Goal: Task Accomplishment & Management: Manage account settings

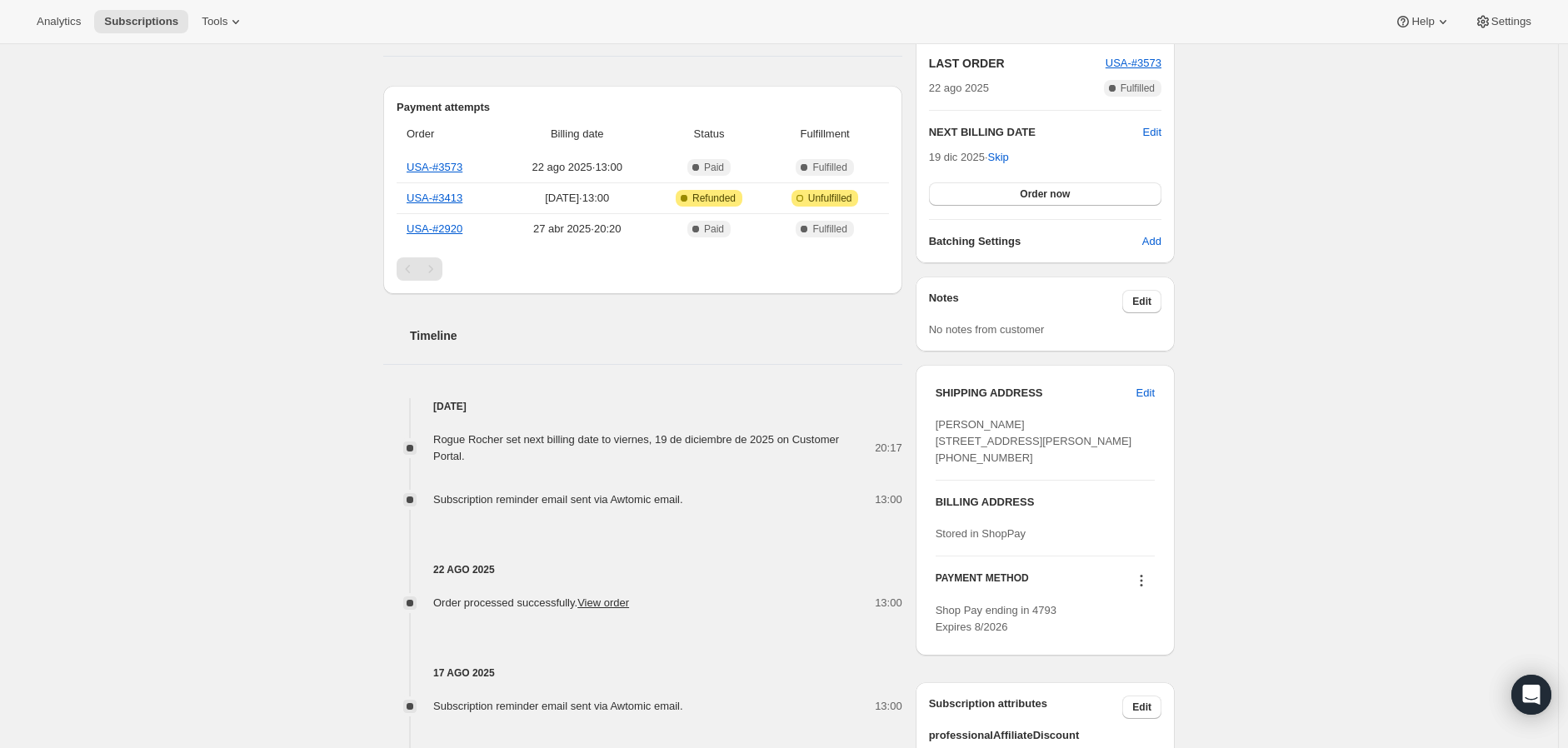
scroll to position [370, 0]
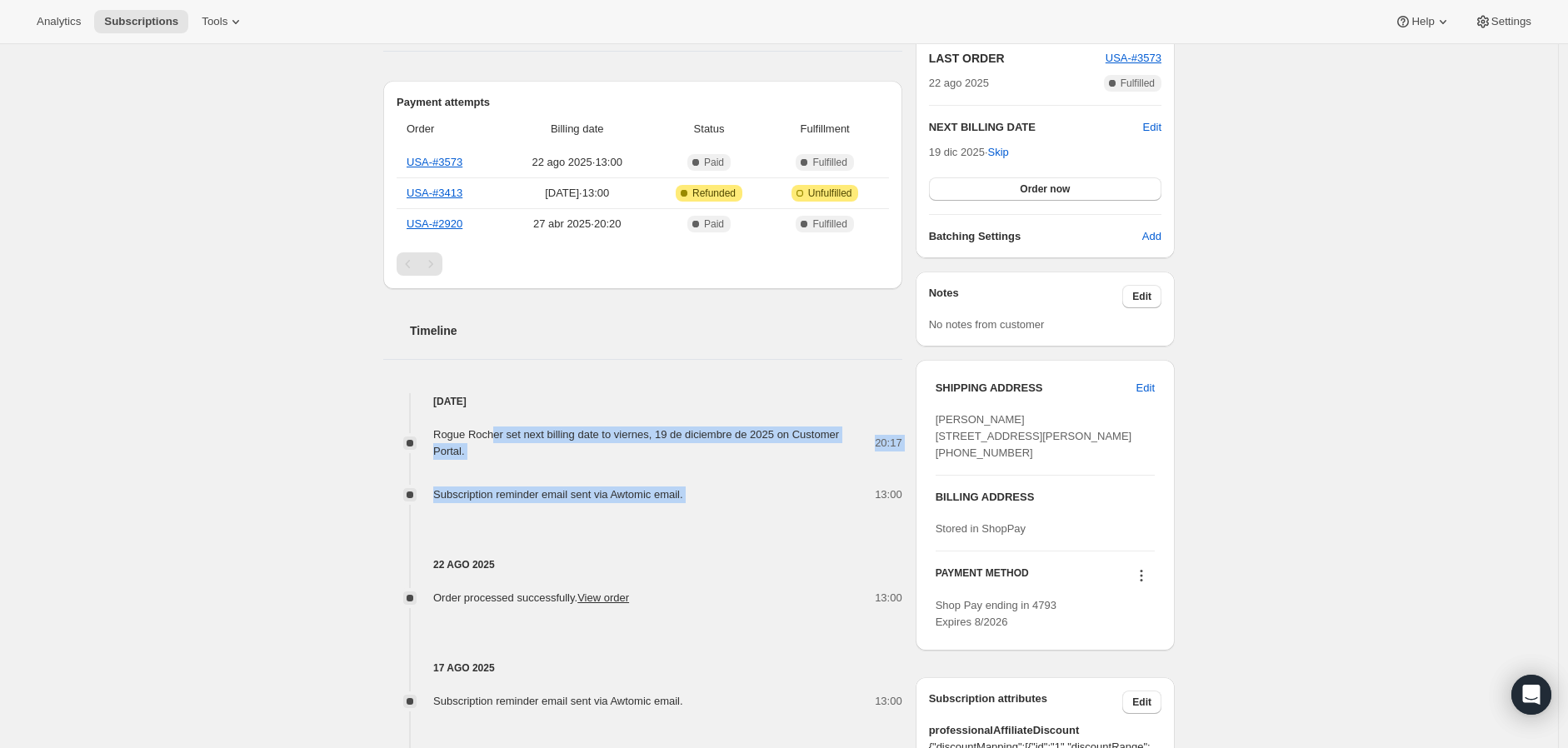
drag, startPoint x: 764, startPoint y: 501, endPoint x: 499, endPoint y: 434, distance: 273.3
click at [499, 434] on div "Rogue Rocher set next billing date to viernes, 19 de diciembre de 2025 on Custo…" at bounding box center [642, 456] width 519 height 93
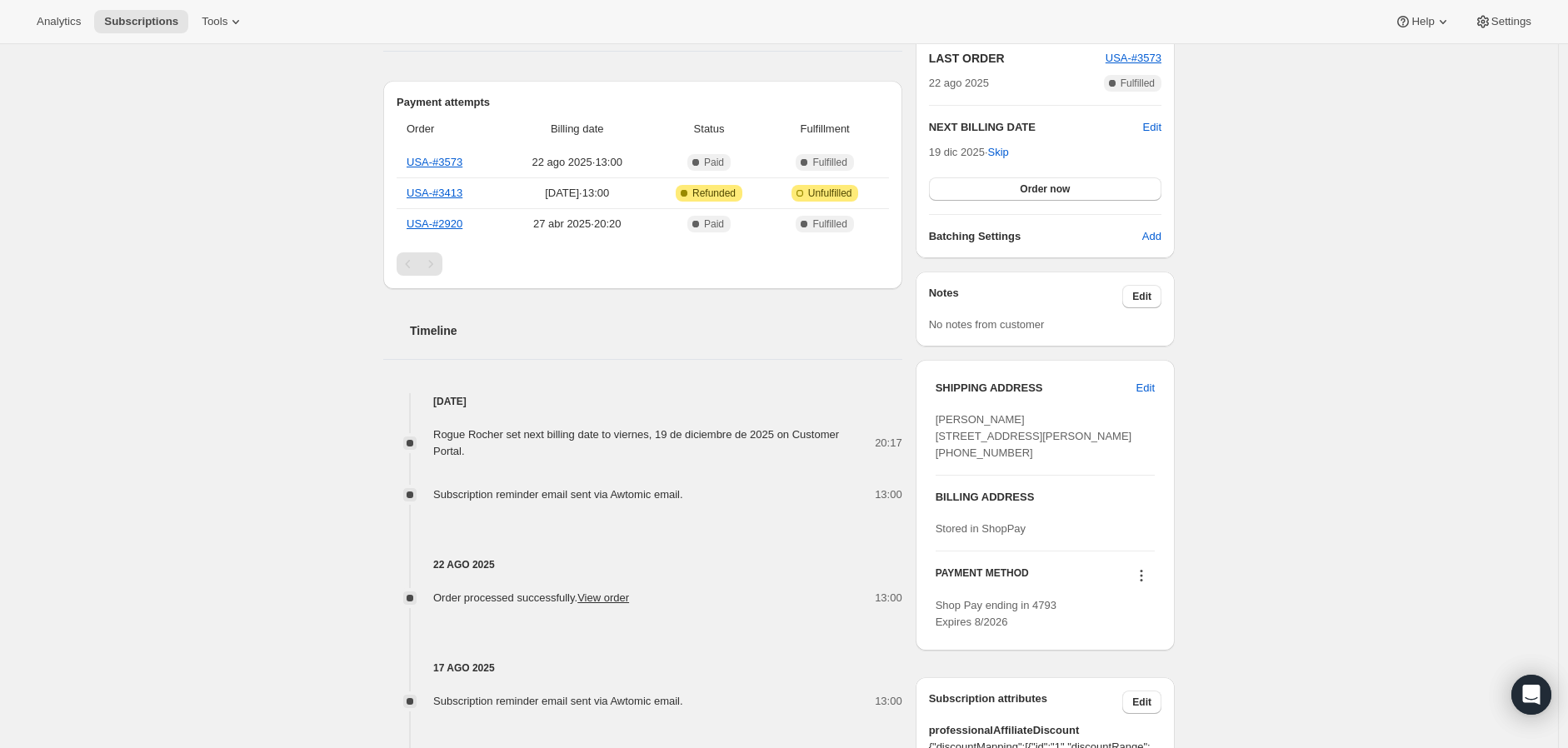
click at [729, 503] on div "22 ago 2025 Order processed successfully. View order 13:00" at bounding box center [642, 554] width 519 height 104
drag, startPoint x: 729, startPoint y: 503, endPoint x: 513, endPoint y: 479, distance: 217.3
click at [513, 479] on div "[DATE] Rogue Rocher set next billing date to viernes, 19 de diciembre de 2025 o…" at bounding box center [642, 654] width 519 height 523
click at [720, 523] on div "22 ago 2025 Order processed successfully. View order 13:00" at bounding box center [642, 554] width 519 height 104
drag, startPoint x: 739, startPoint y: 503, endPoint x: 496, endPoint y: 458, distance: 247.1
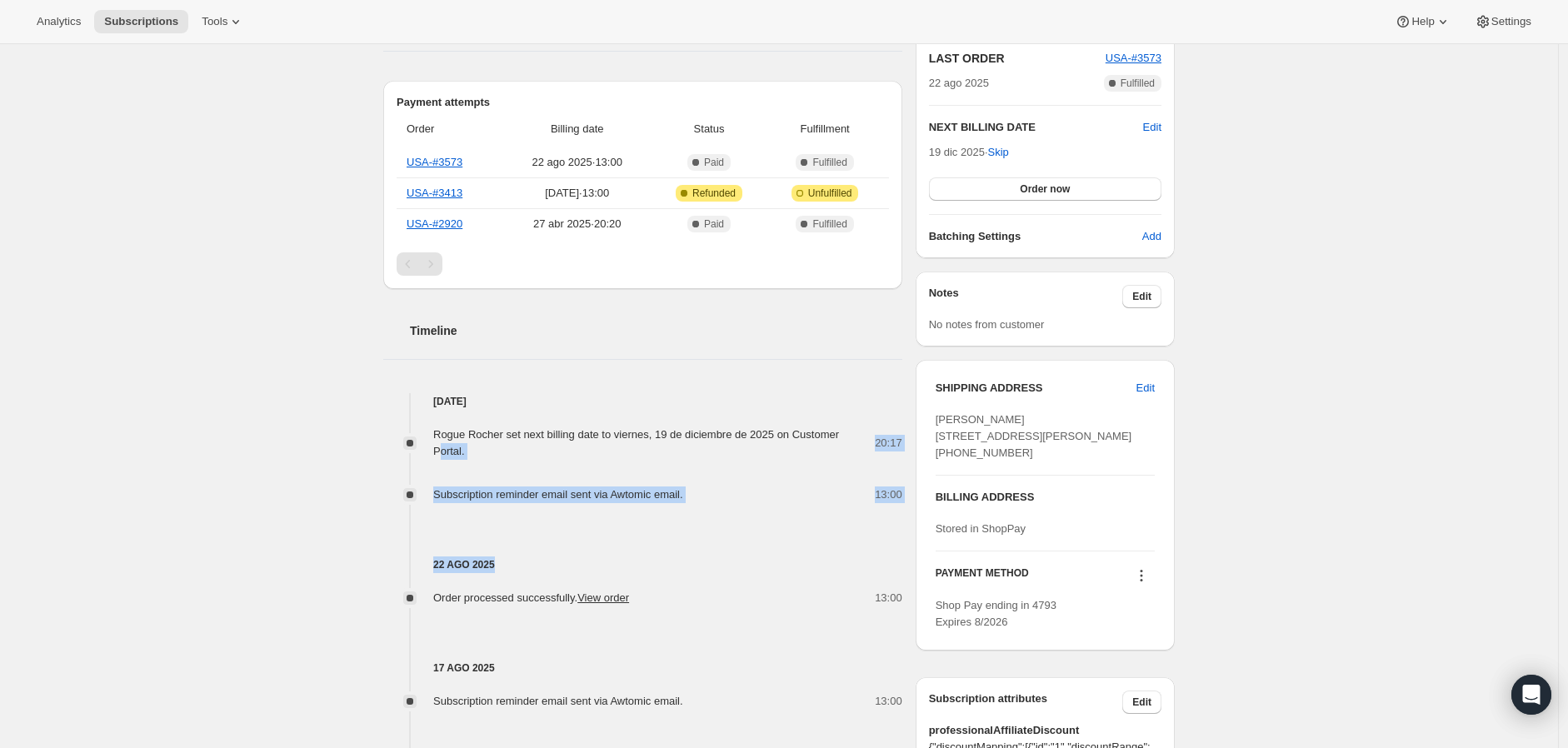
click at [496, 458] on div "[DATE] Rogue Rocher set next billing date to viernes, 19 de diciembre de 2025 o…" at bounding box center [642, 654] width 519 height 523
click at [640, 503] on div "22 ago 2025 Order processed successfully. View order 13:00" at bounding box center [642, 554] width 519 height 104
click at [655, 536] on div "22 ago 2025 Order processed successfully. View order 13:00" at bounding box center [642, 554] width 519 height 104
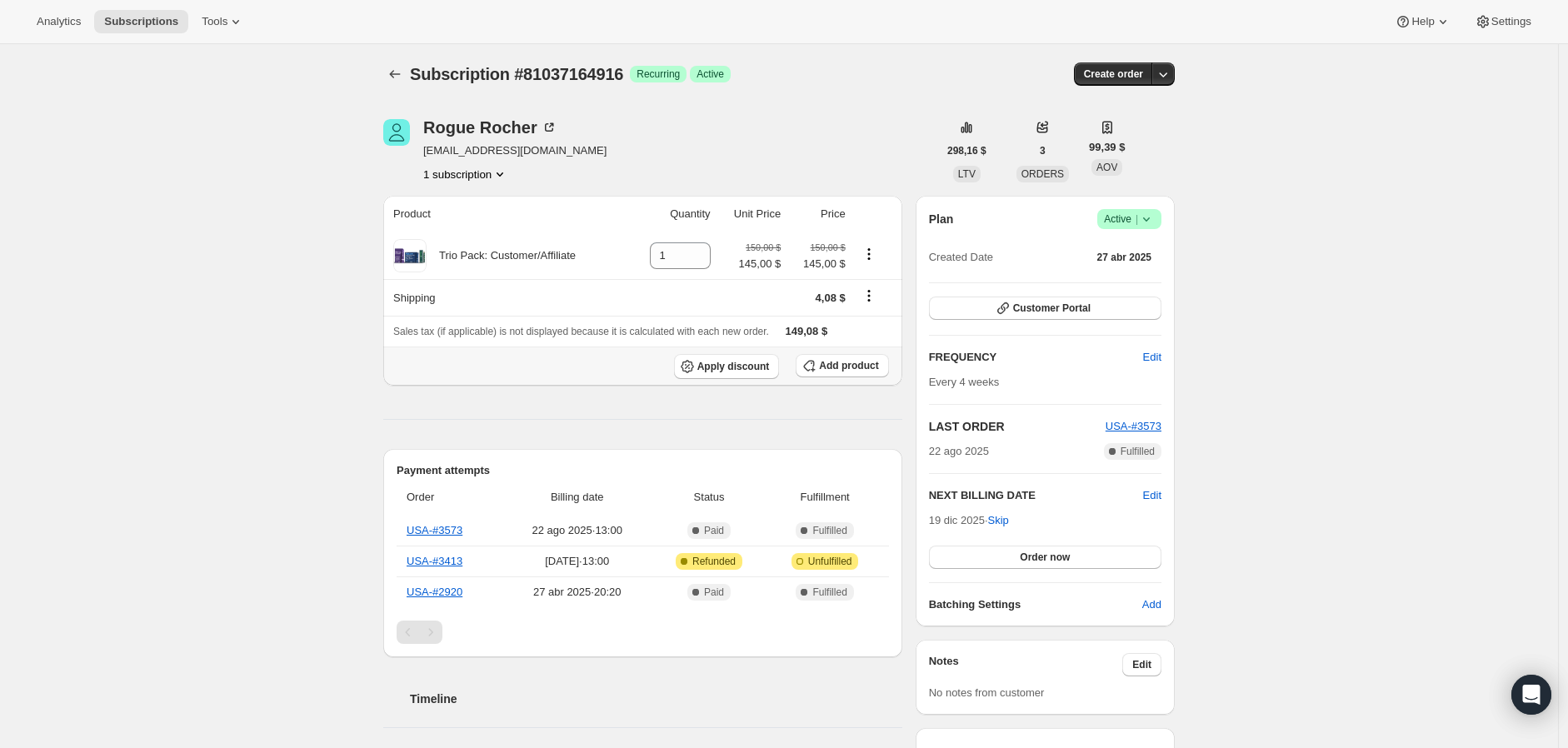
scroll to position [0, 0]
click at [1155, 221] on icon at bounding box center [1146, 220] width 17 height 17
click at [1155, 219] on icon at bounding box center [1146, 220] width 17 height 17
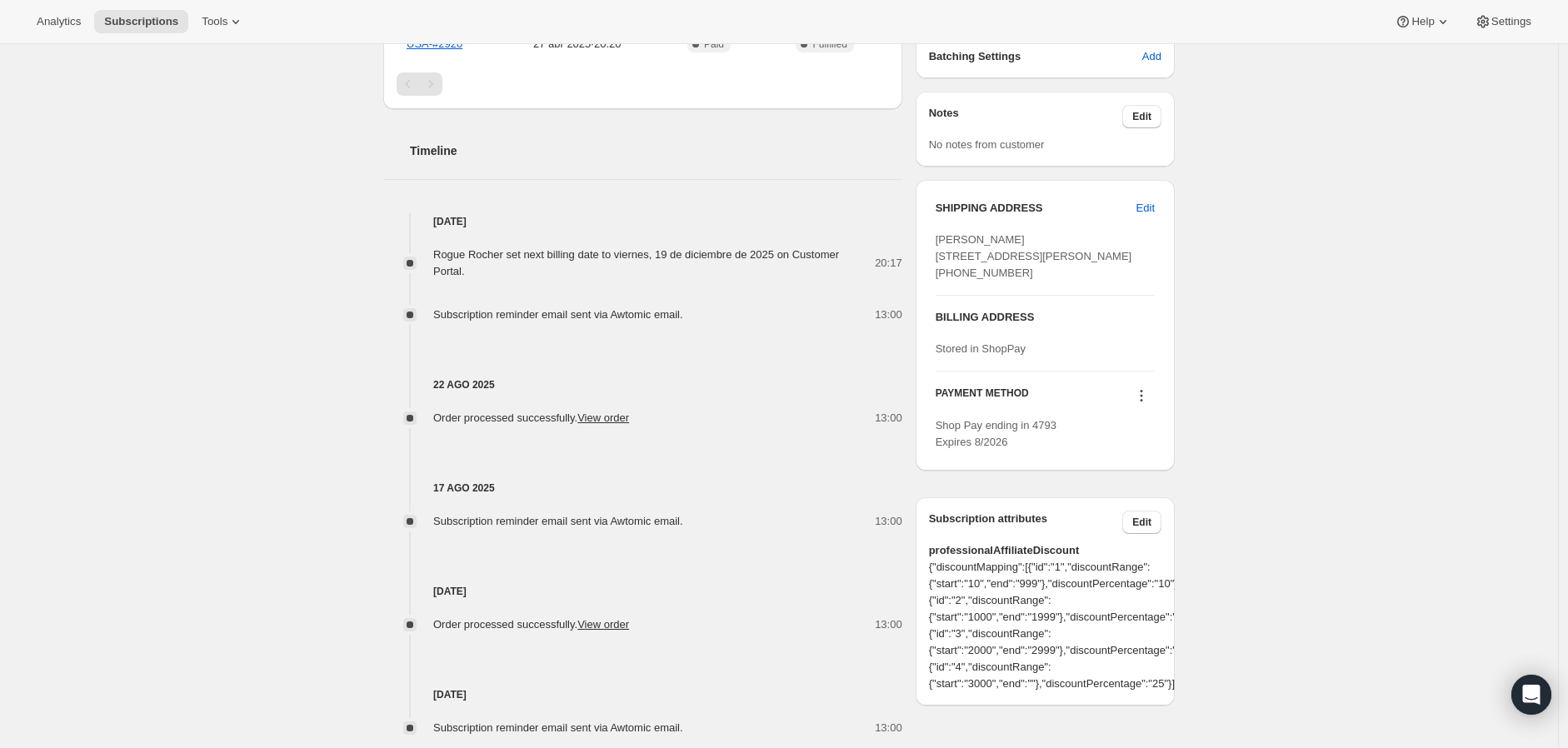
scroll to position [555, 0]
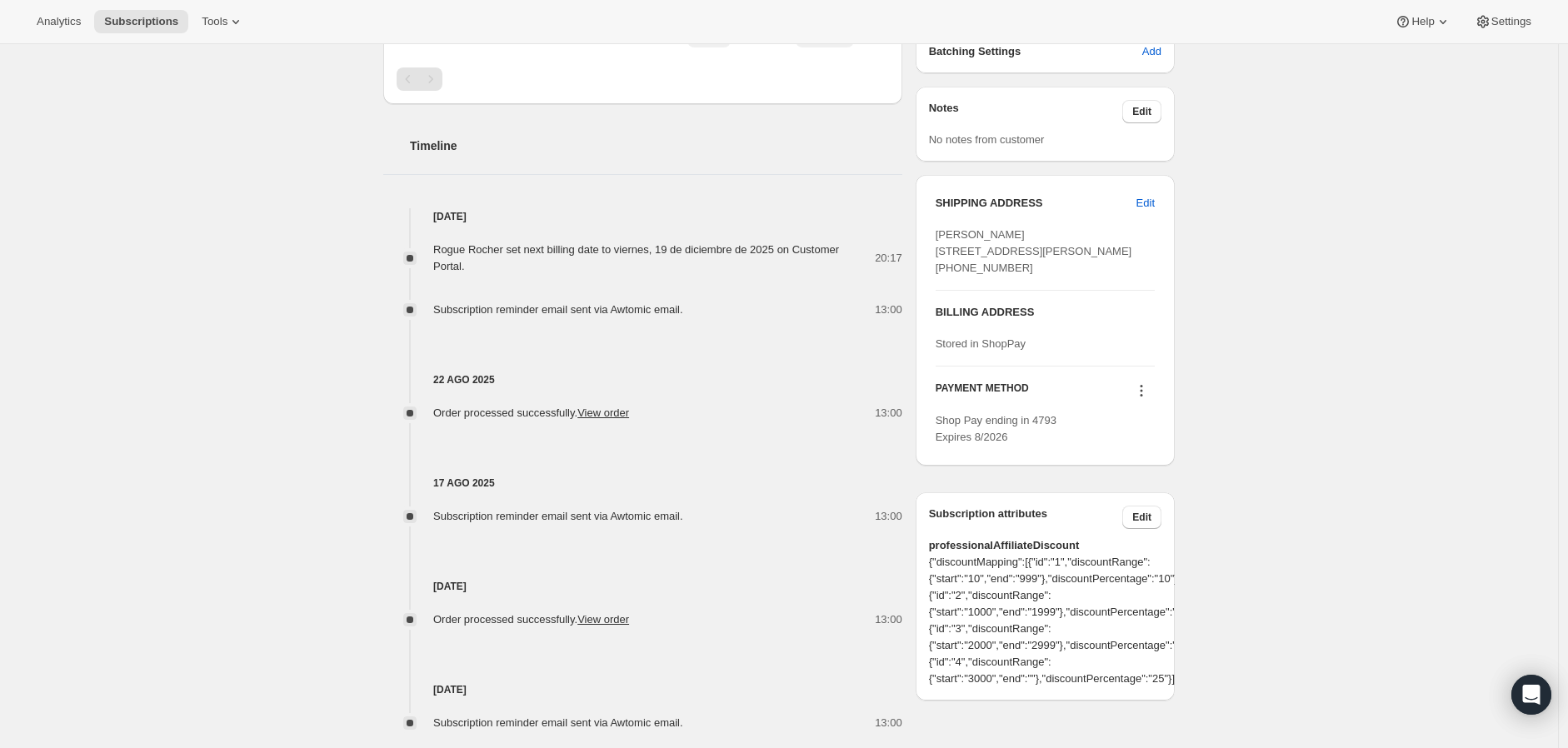
click at [1143, 397] on icon at bounding box center [1142, 395] width 3 height 3
click at [1146, 488] on span "Select payment method" at bounding box center [1140, 484] width 114 height 12
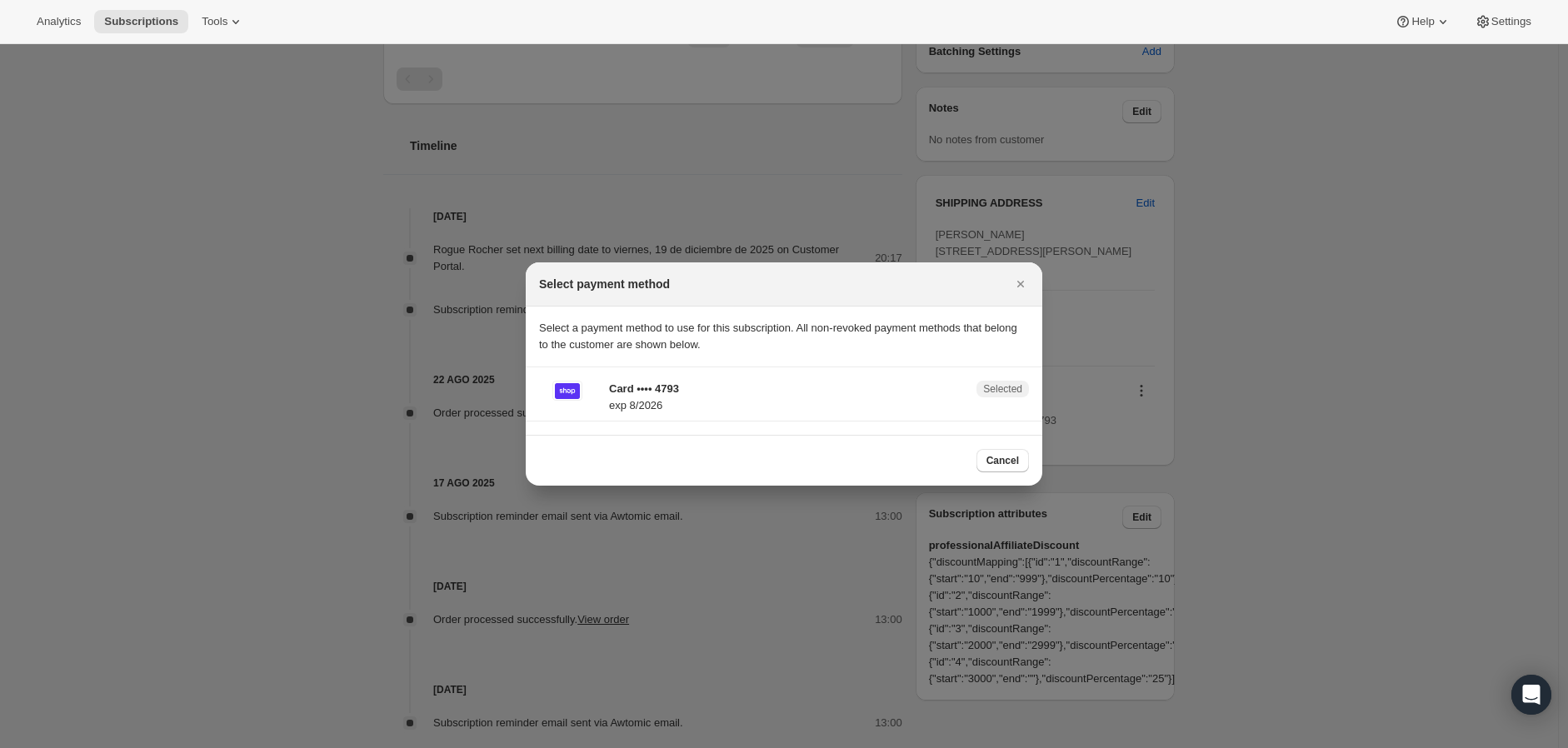
click at [1007, 392] on span "Selected" at bounding box center [1002, 388] width 39 height 13
click at [700, 384] on p "Card •••• 4793" at bounding box center [787, 389] width 358 height 17
click at [1019, 283] on icon "Cerrar" at bounding box center [1021, 284] width 7 height 7
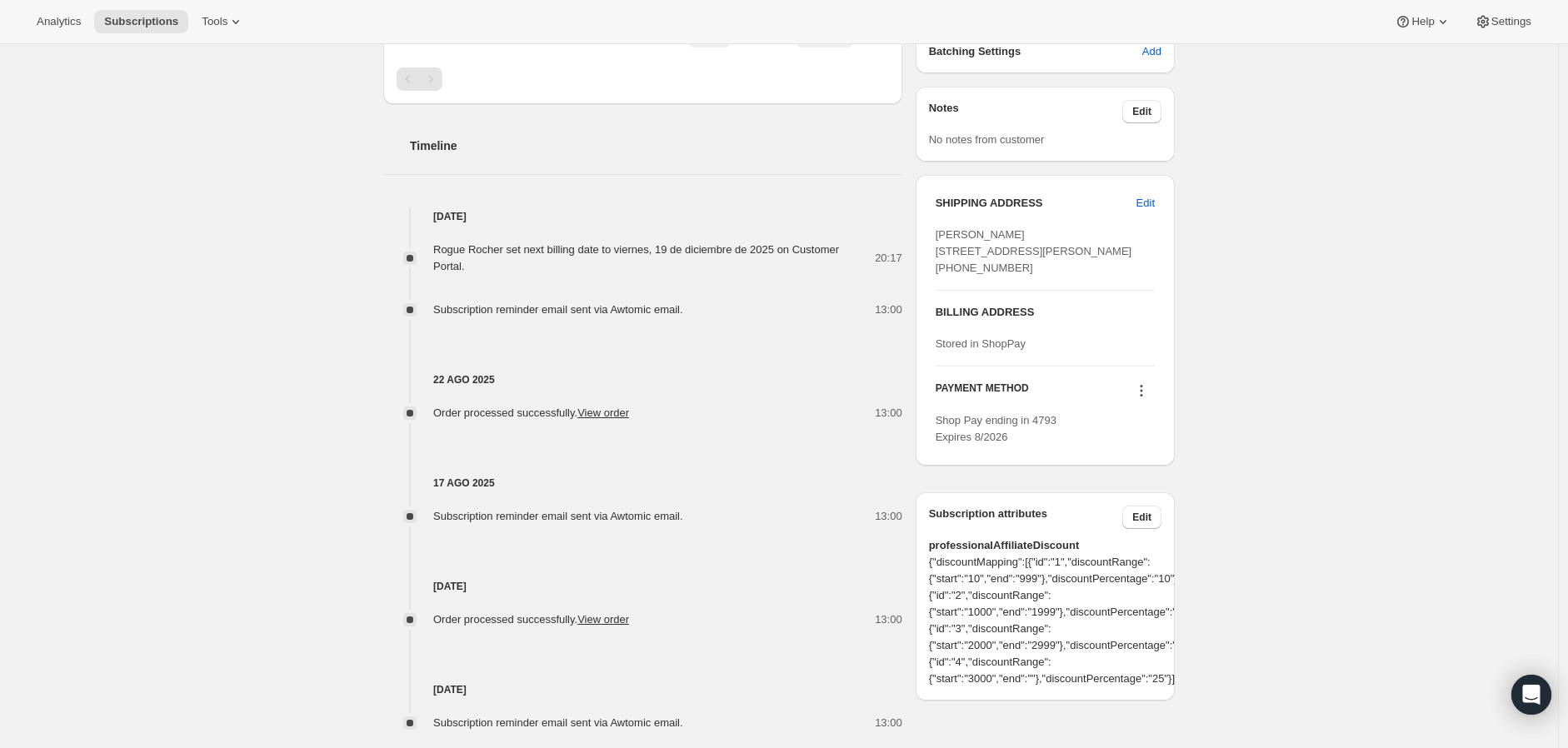
click at [1136, 400] on button at bounding box center [1141, 390] width 27 height 18
click at [1140, 204] on span "Edit" at bounding box center [1145, 203] width 18 height 17
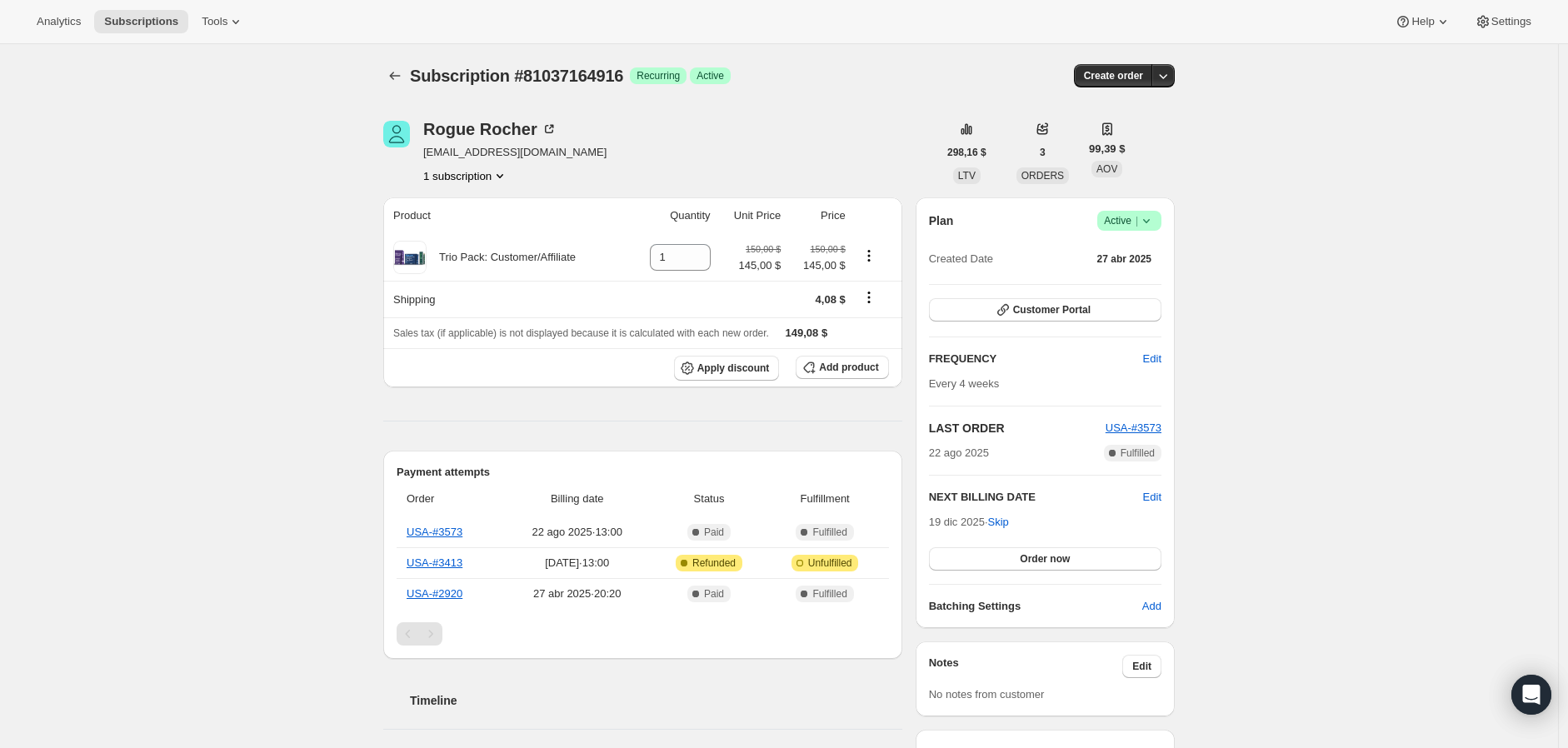
select select "NV"
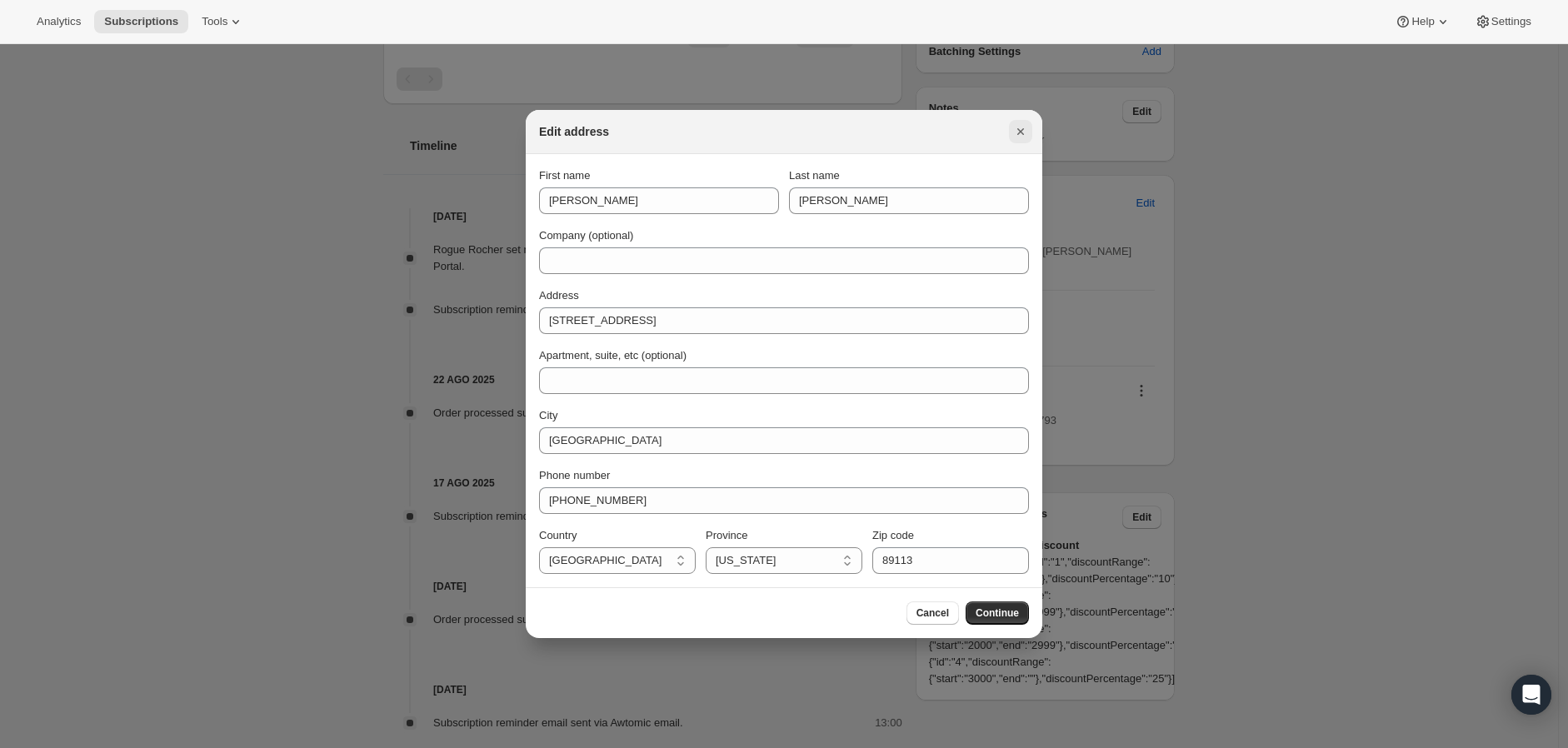
click at [1023, 129] on icon "Cerrar" at bounding box center [1020, 131] width 17 height 17
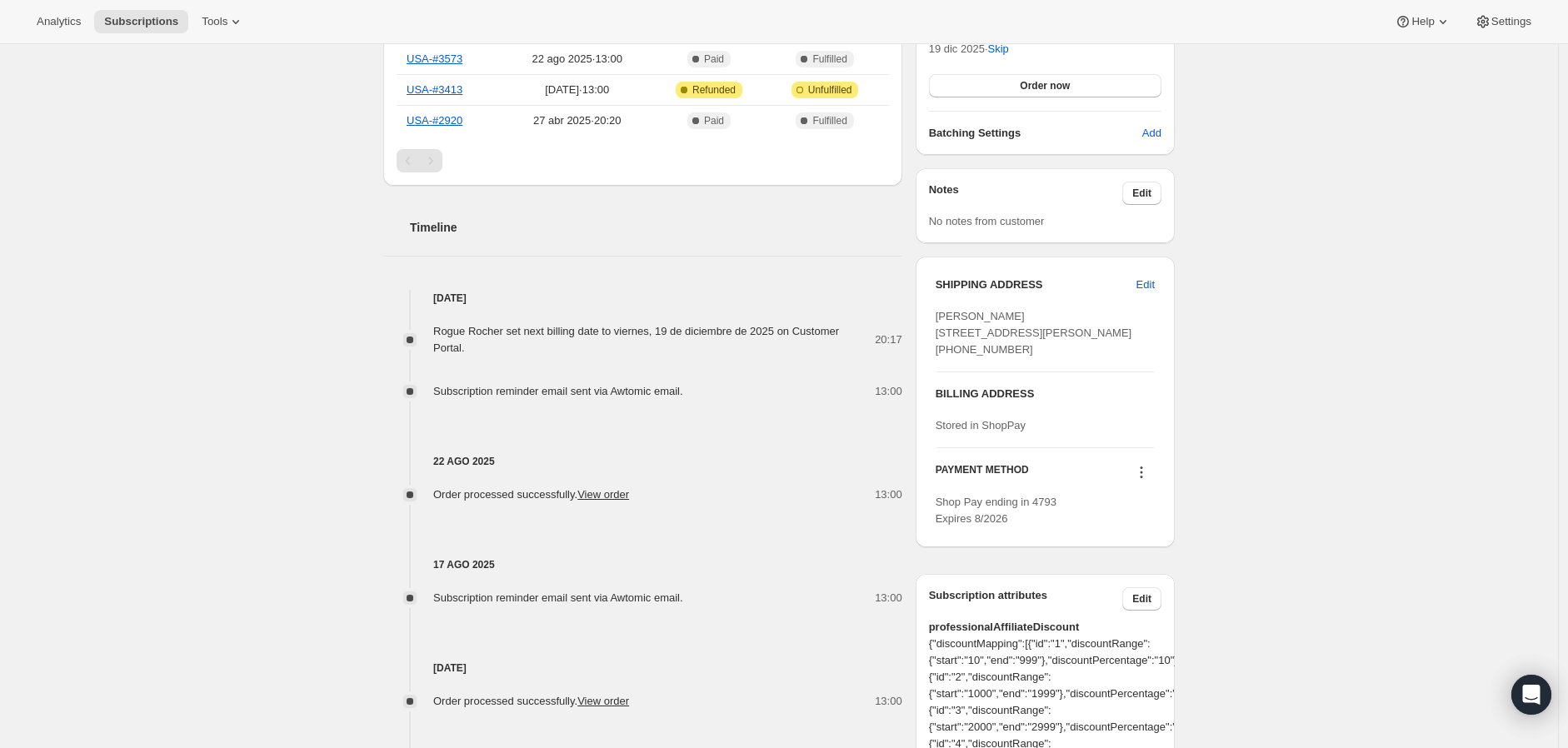
scroll to position [455, 0]
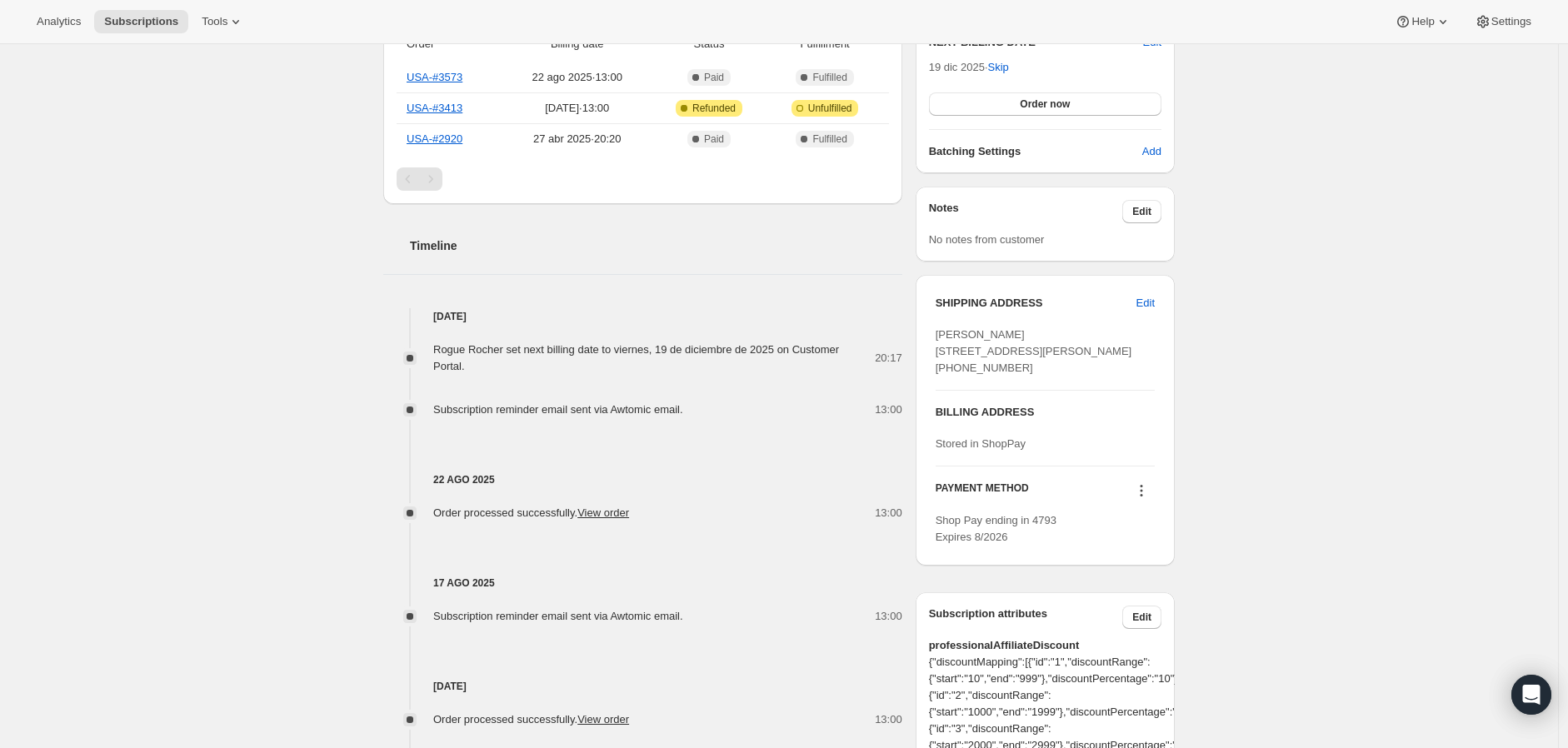
click at [1138, 504] on div at bounding box center [1141, 492] width 27 height 23
click at [1144, 498] on icon at bounding box center [1141, 490] width 17 height 17
click at [988, 504] on h3 "PAYMENT METHOD" at bounding box center [982, 492] width 93 height 23
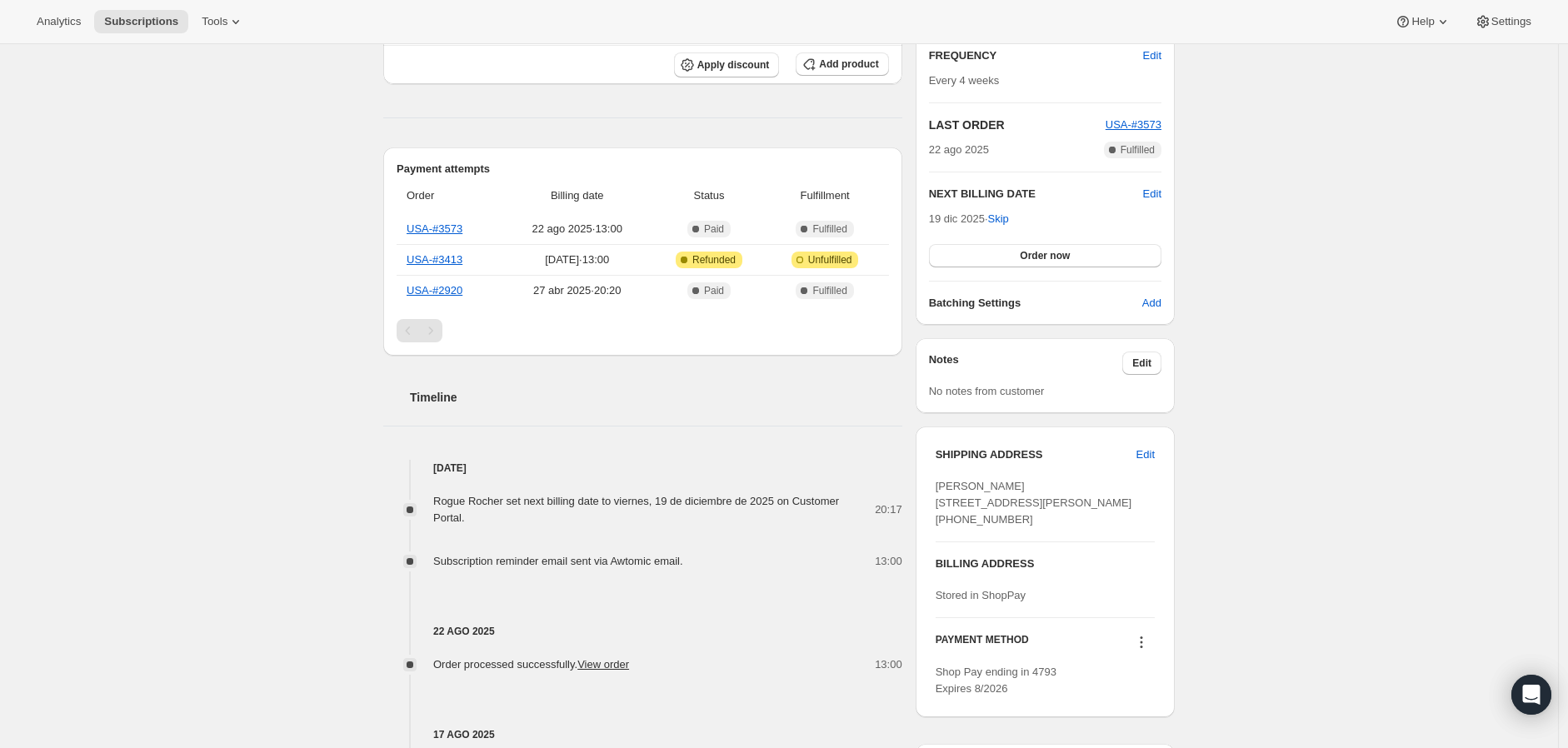
scroll to position [0, 0]
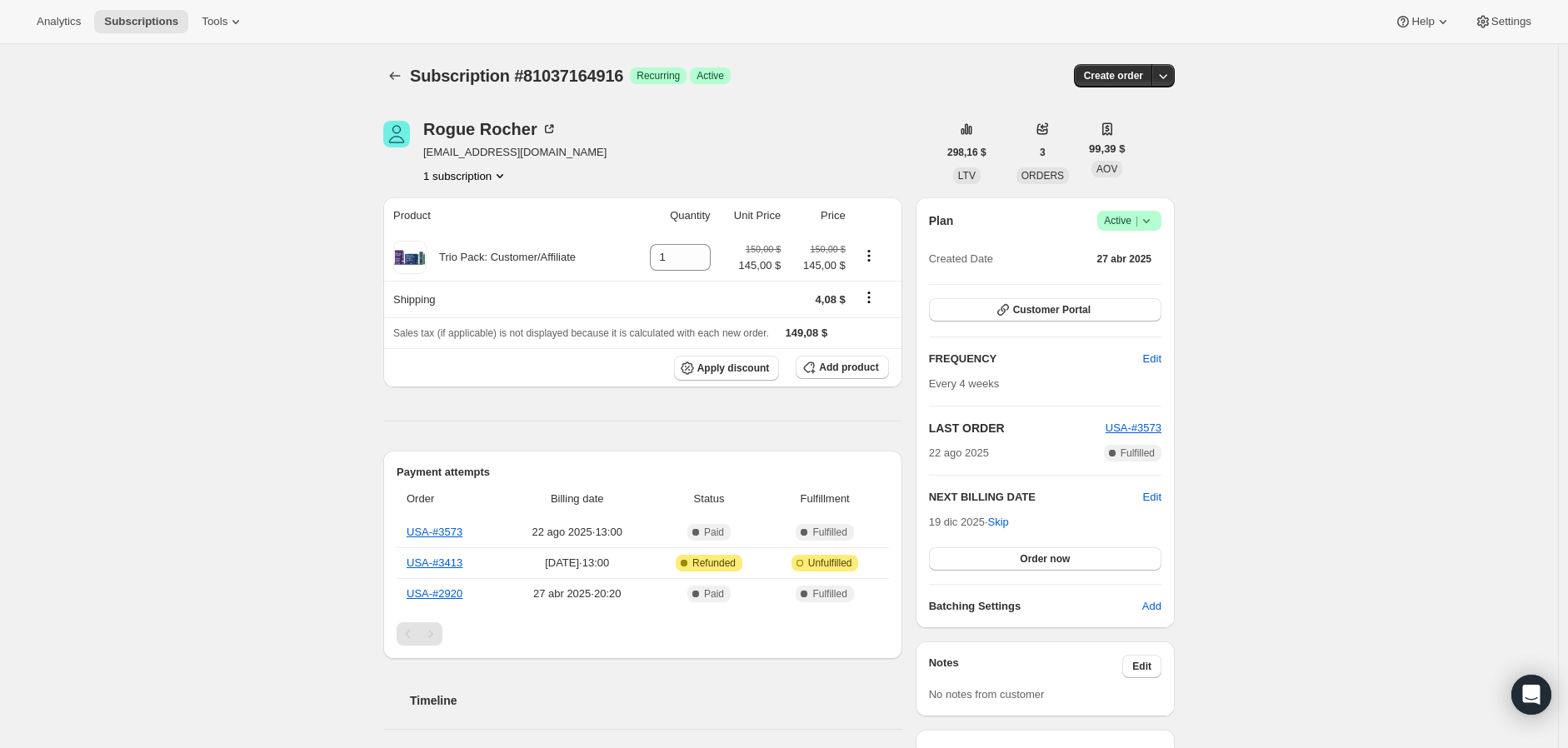
click at [1138, 229] on div "Logrado Active |" at bounding box center [1129, 220] width 64 height 20
click at [1134, 251] on span "Pause subscription" at bounding box center [1126, 252] width 91 height 12
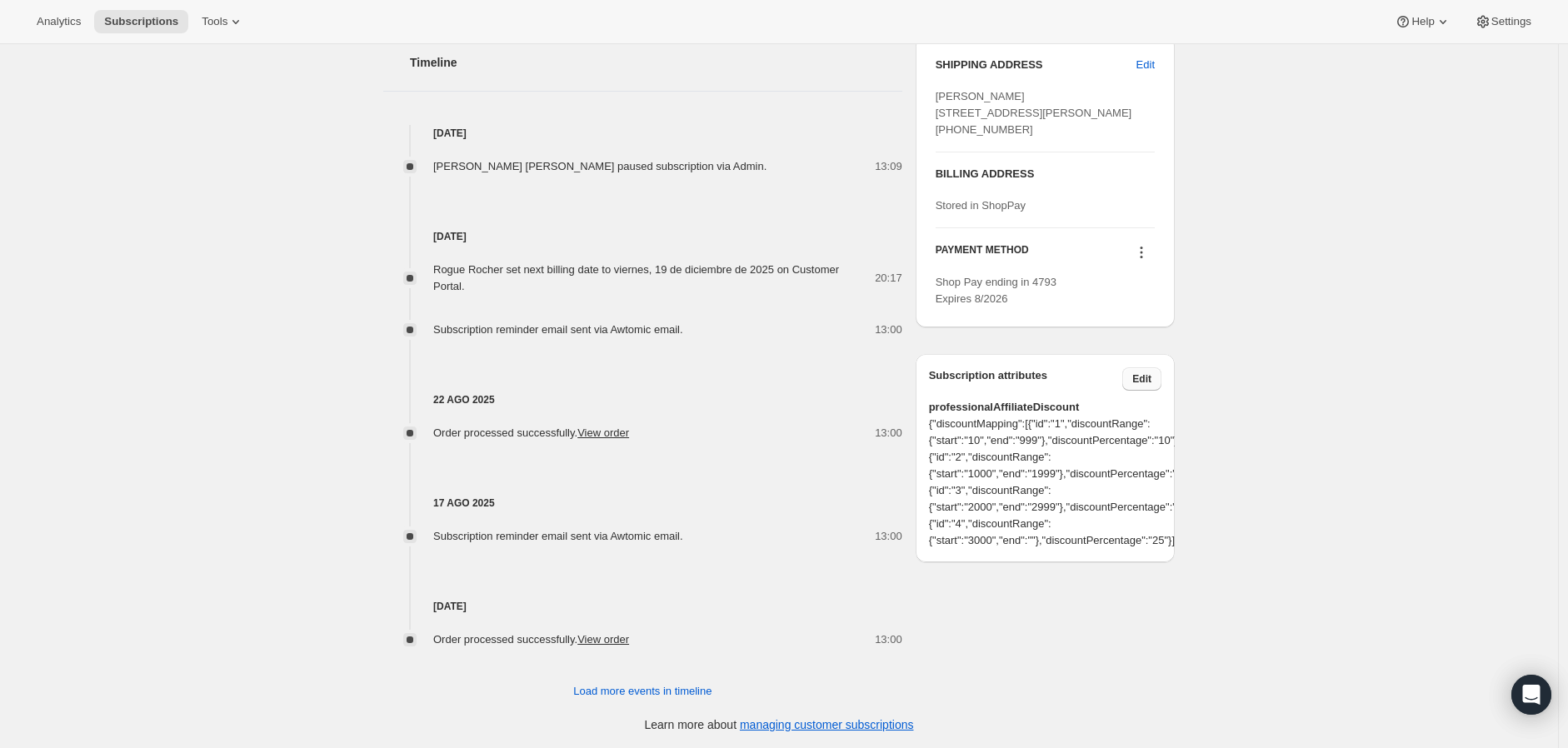
scroll to position [717, 0]
click at [1145, 259] on icon at bounding box center [1141, 250] width 17 height 17
click at [1144, 371] on span "Add credit card" at bounding box center [1119, 372] width 72 height 12
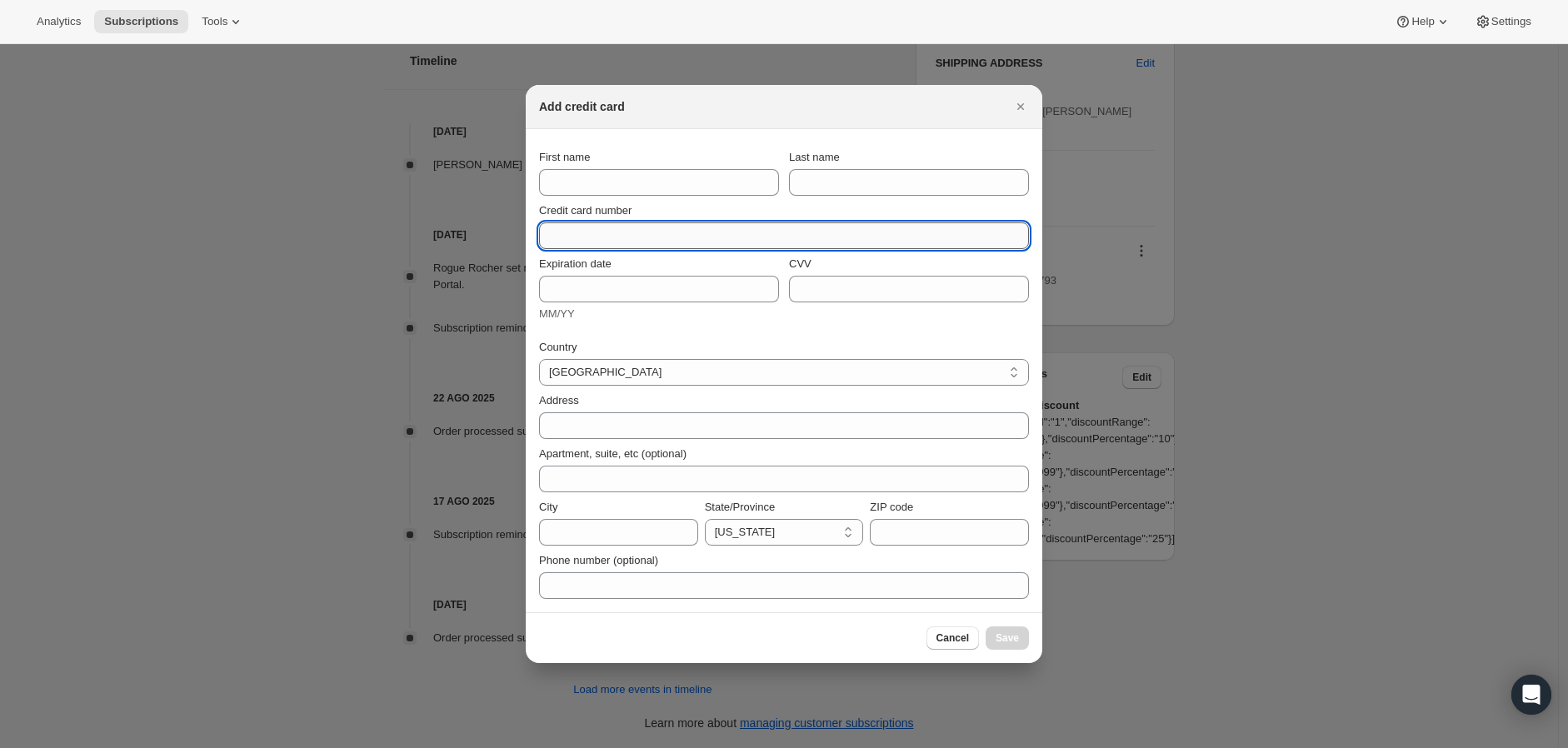
click at [676, 233] on input "Credit card number" at bounding box center [777, 236] width 477 height 27
click at [688, 279] on div "Expiration date MM/YY" at bounding box center [659, 289] width 240 height 67
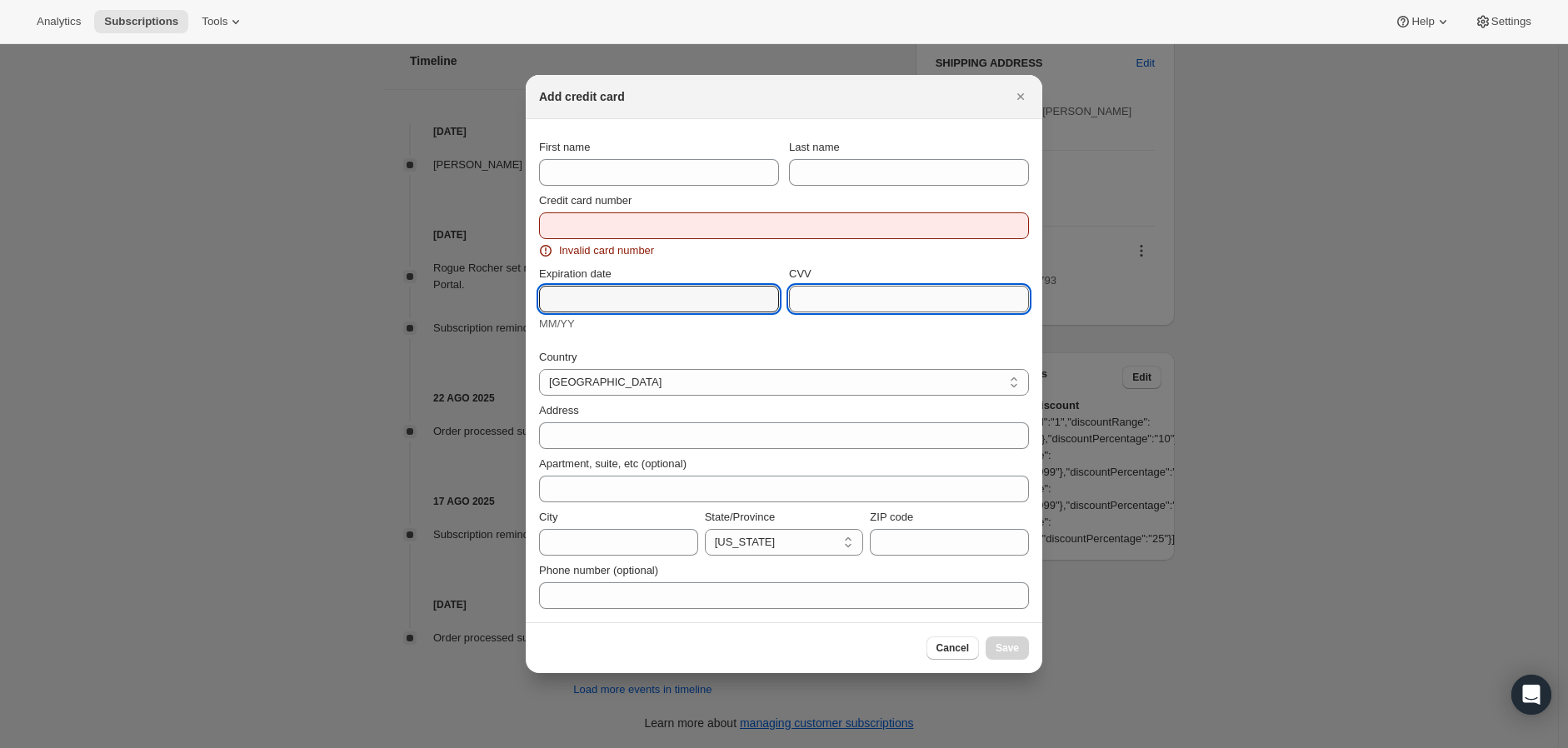
click at [923, 304] on div "CVV" at bounding box center [909, 298] width 240 height 67
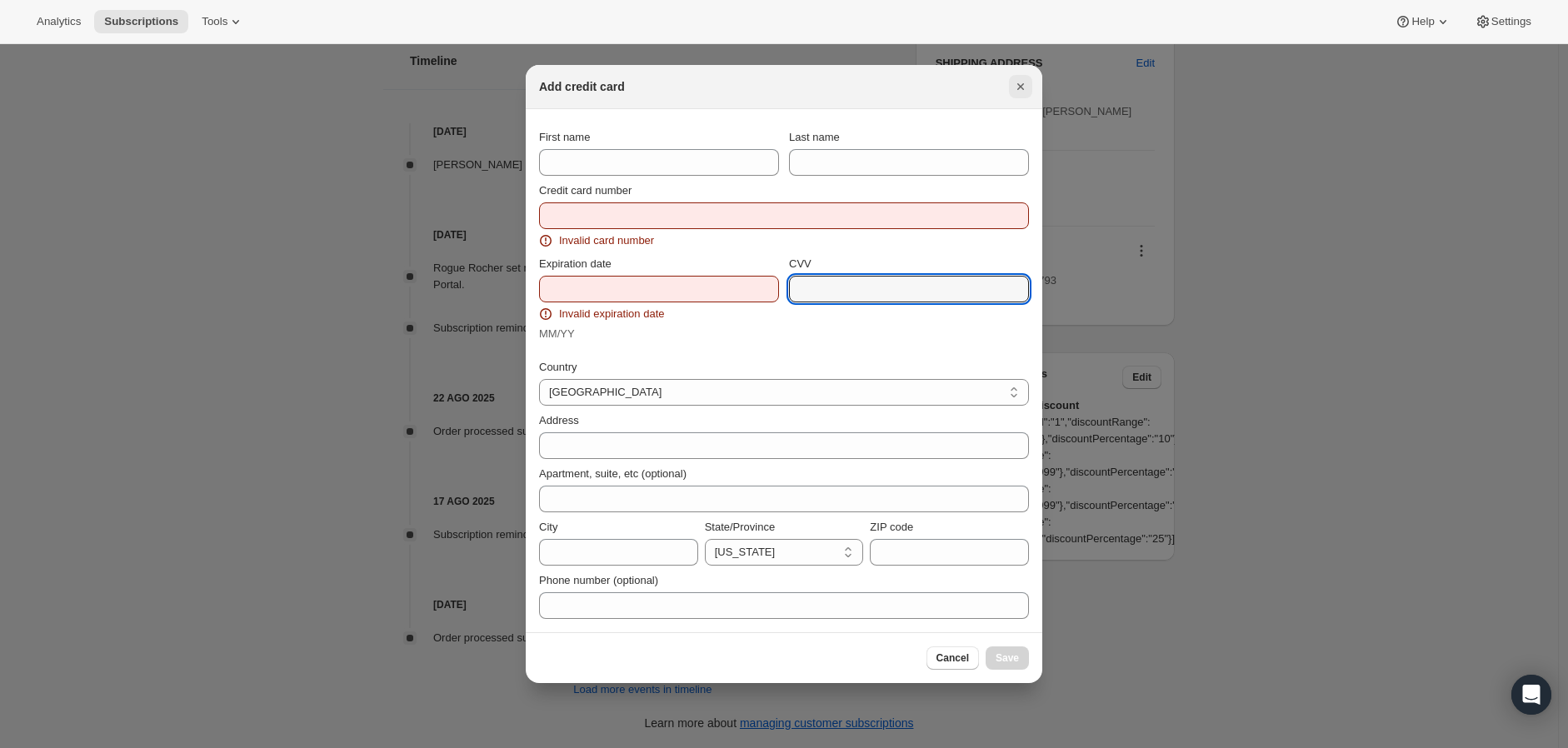
click at [1022, 83] on icon "Cerrar" at bounding box center [1020, 86] width 17 height 17
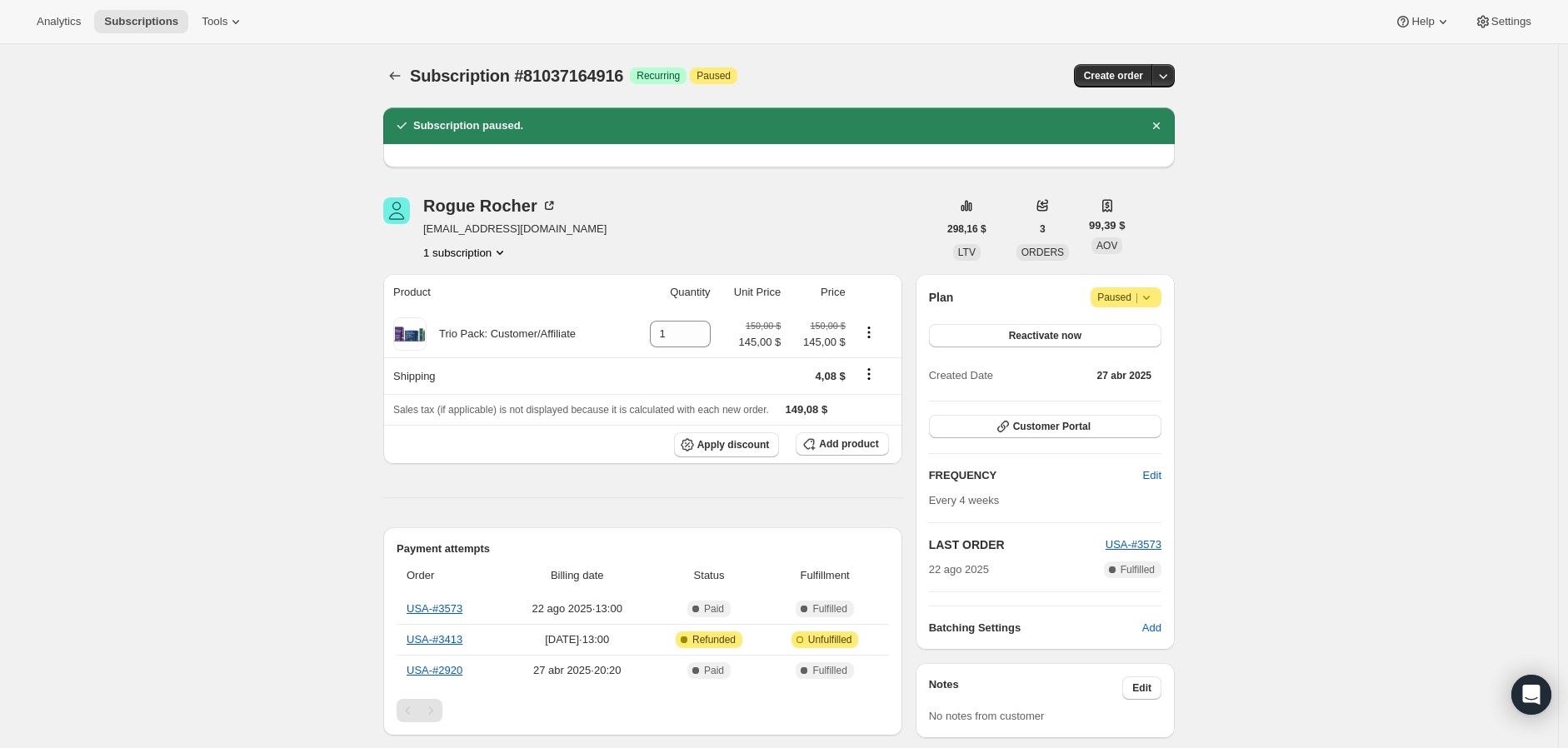
scroll to position [717, 0]
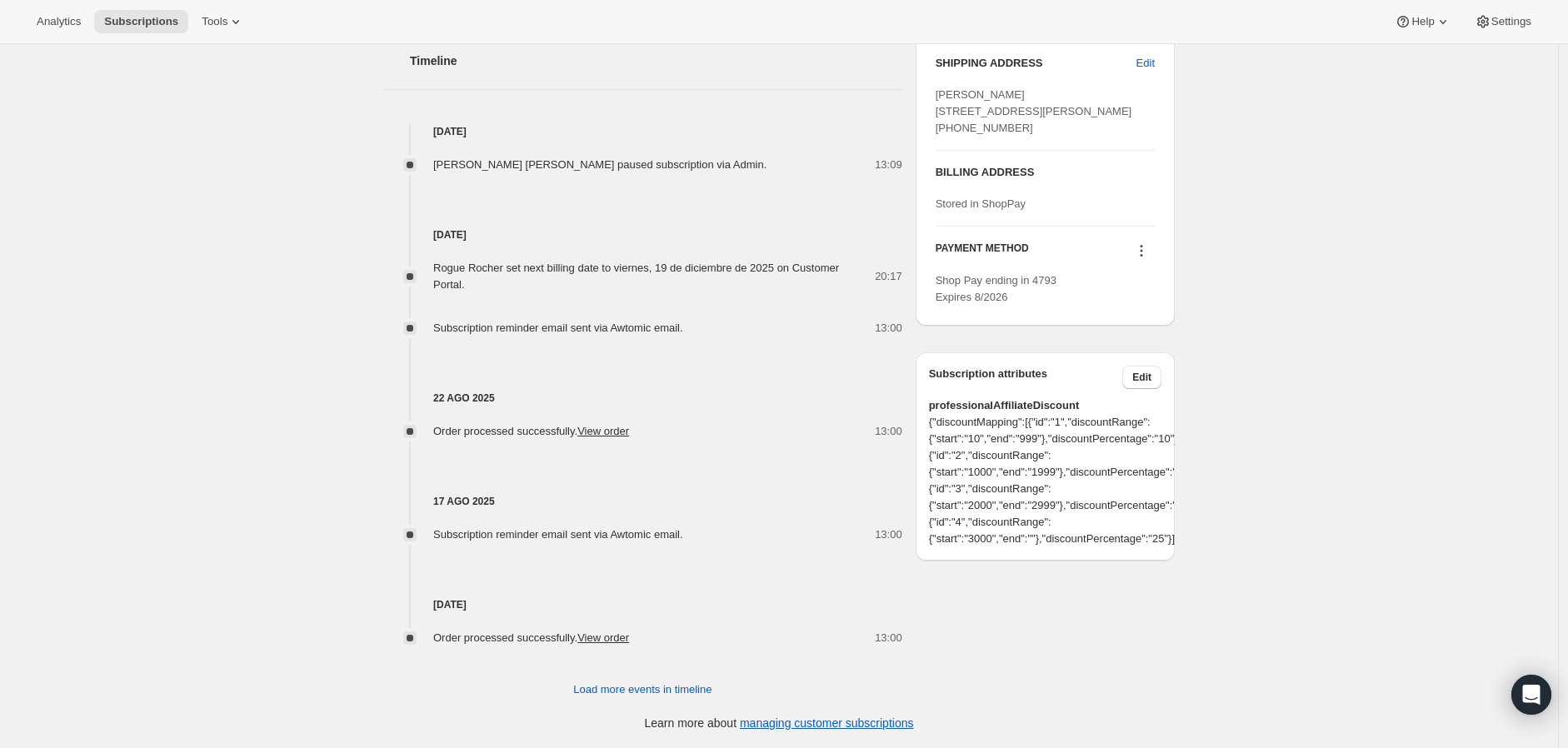
drag, startPoint x: 1146, startPoint y: 292, endPoint x: 1145, endPoint y: 283, distance: 9.1
click at [1145, 264] on div at bounding box center [1141, 253] width 27 height 23
click at [1144, 259] on icon at bounding box center [1141, 250] width 17 height 17
click at [1148, 341] on span "Select payment method" at bounding box center [1140, 344] width 114 height 12
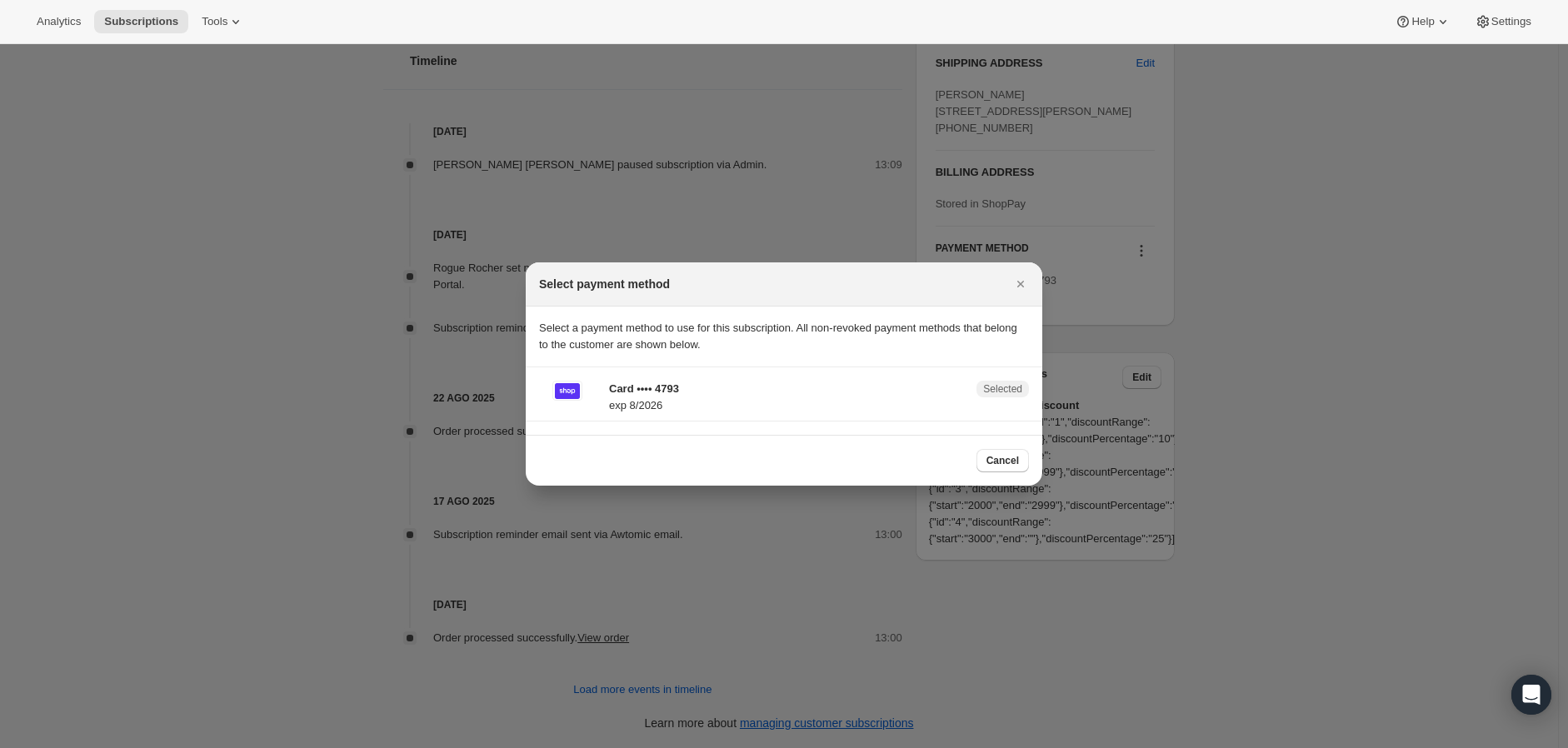
click at [1003, 394] on span "Selected" at bounding box center [1002, 388] width 39 height 13
click at [593, 378] on section "Card •••• 4793 exp 8/2026 Selected" at bounding box center [784, 401] width 517 height 68
click at [565, 393] on icon ":rfa:" at bounding box center [567, 391] width 23 height 14
click at [1017, 279] on icon "Cerrar" at bounding box center [1020, 284] width 17 height 17
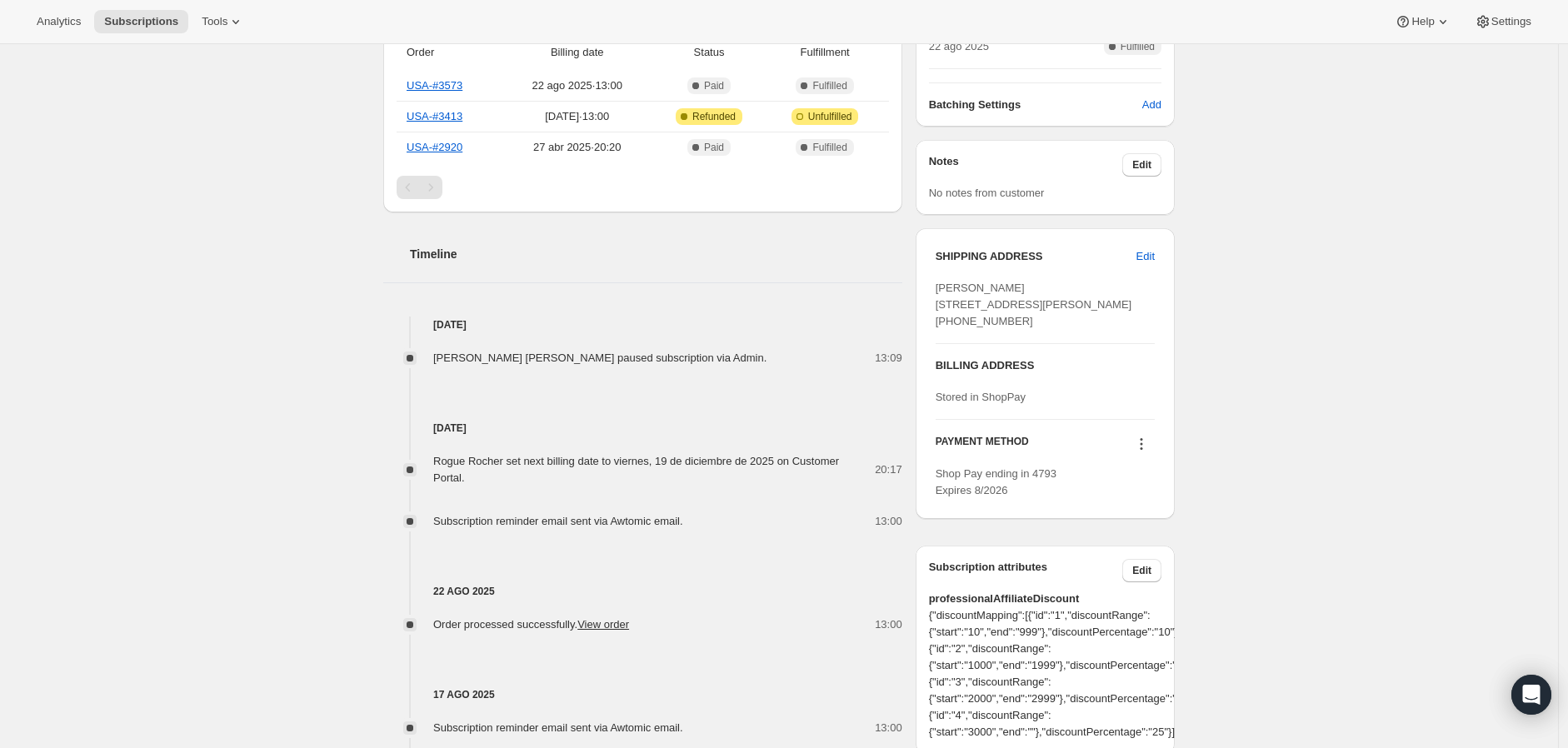
scroll to position [531, 0]
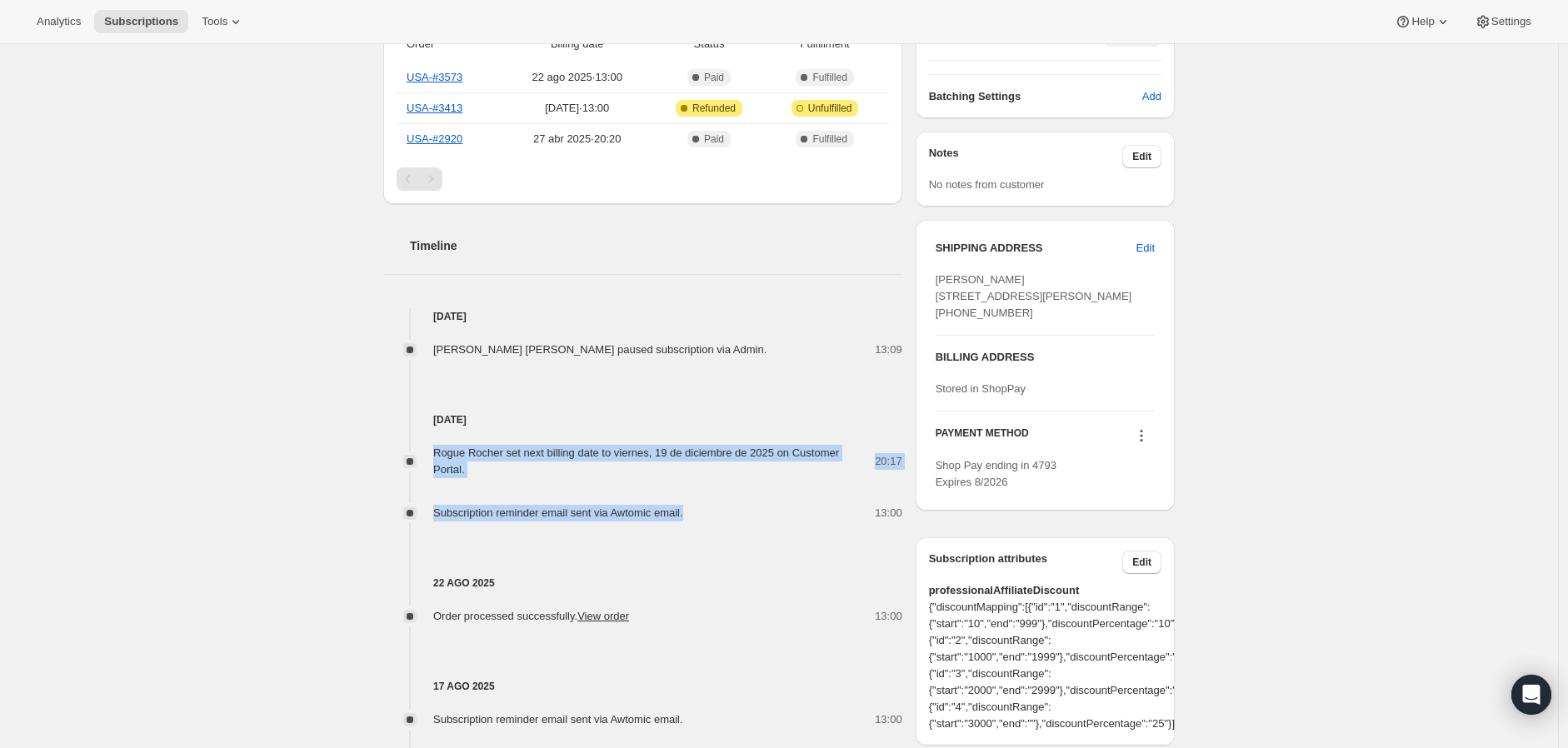
drag, startPoint x: 628, startPoint y: 500, endPoint x: 429, endPoint y: 450, distance: 205.2
click at [429, 450] on div "Rogue Rocher set next billing date to viernes, 19 de diciembre de 2025 on Custo…" at bounding box center [642, 474] width 519 height 93
click at [656, 503] on div "Rogue Rocher set next billing date to viernes, 19 de diciembre de 2025 on Custo…" at bounding box center [642, 474] width 519 height 93
drag, startPoint x: 714, startPoint y: 518, endPoint x: 430, endPoint y: 446, distance: 293.0
click at [430, 446] on div "Rogue Rocher set next billing date to viernes, 19 de diciembre de 2025 on Custo…" at bounding box center [642, 474] width 519 height 93
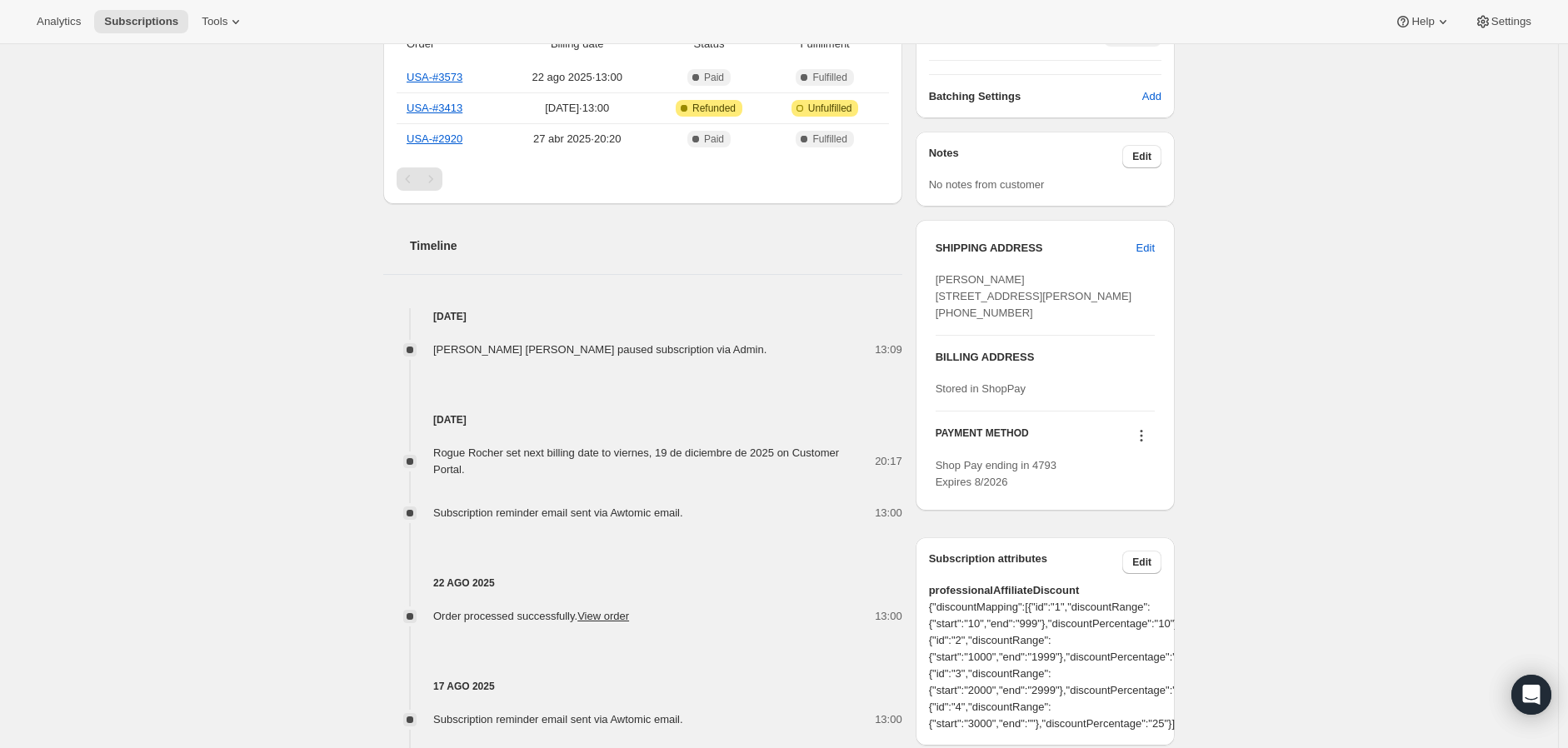
click at [280, 381] on div "Subscription #81037164916. Esta página está lista Subscription #81037164916 Log…" at bounding box center [779, 223] width 1558 height 1419
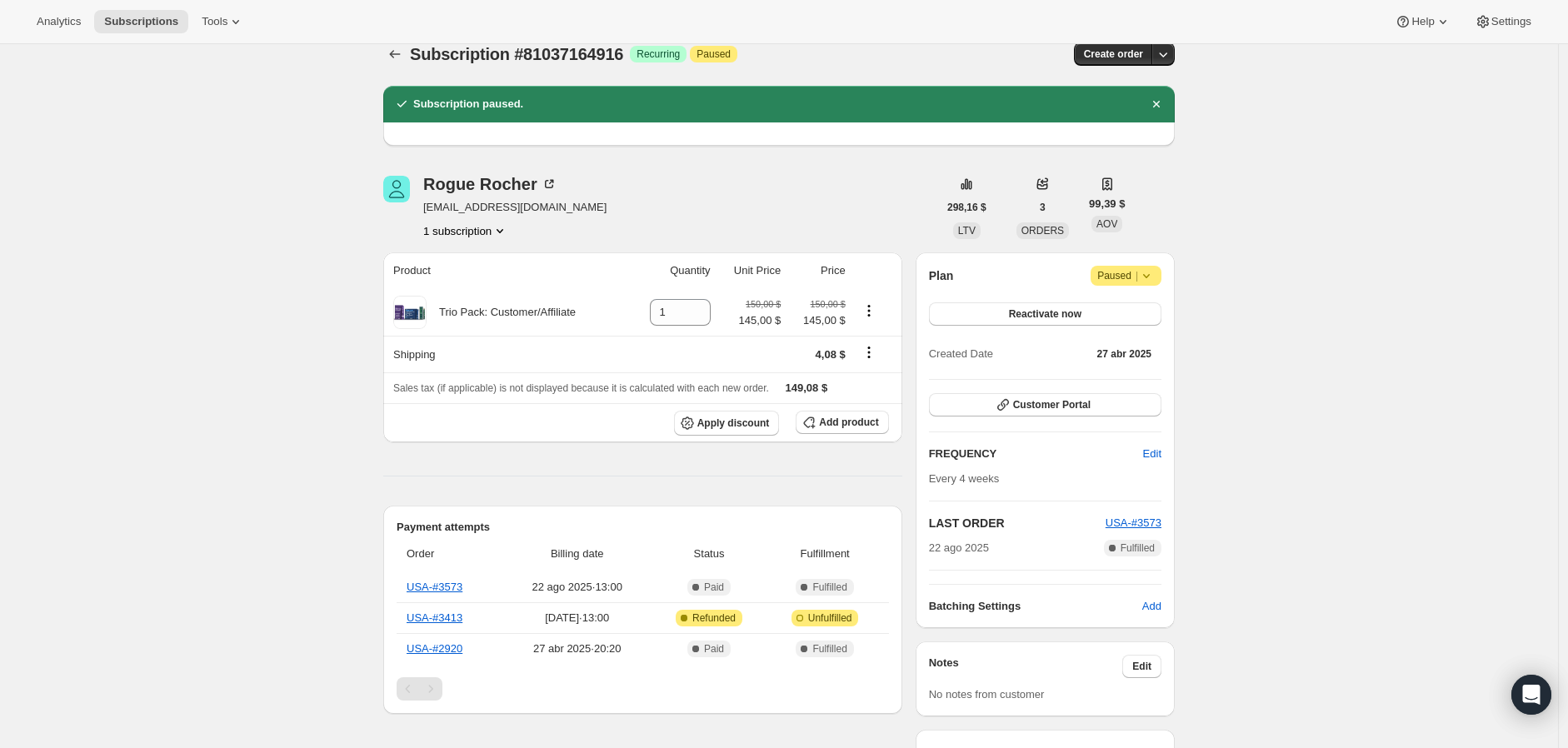
scroll to position [0, 0]
